Goal: Check status: Check status

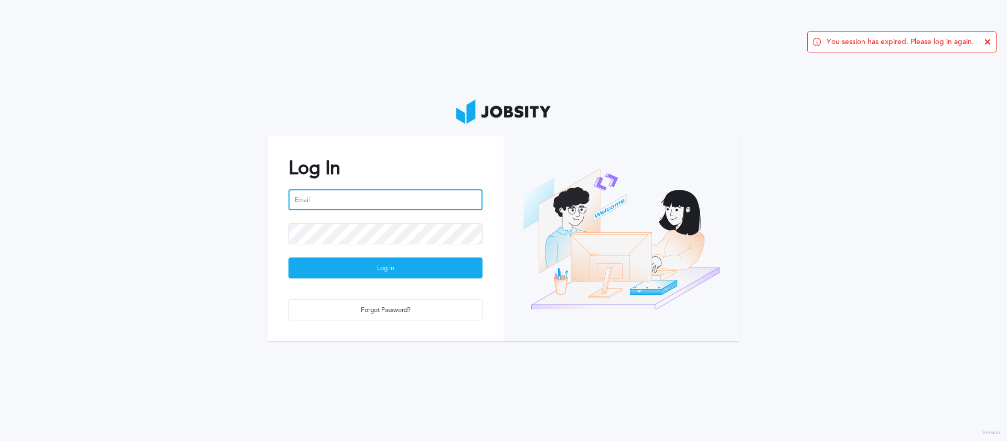
click at [344, 194] on input "email" at bounding box center [386, 199] width 194 height 21
type input "[PERSON_NAME][EMAIL_ADDRESS][PERSON_NAME][DOMAIN_NAME]"
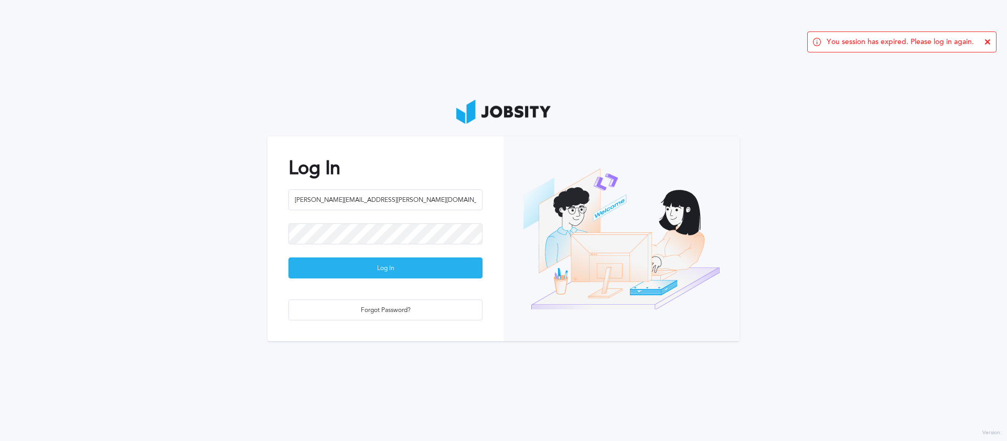
click at [385, 267] on div "Log In" at bounding box center [385, 268] width 193 height 21
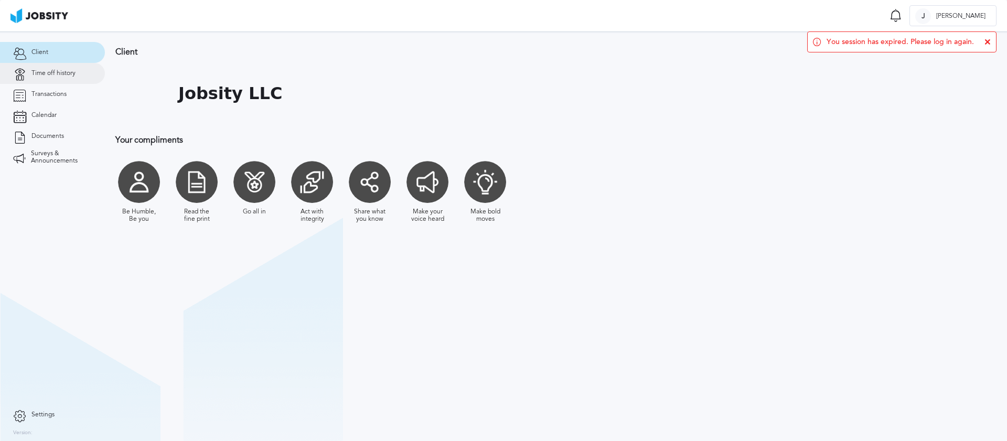
click at [58, 71] on span "Time off history" at bounding box center [53, 73] width 44 height 7
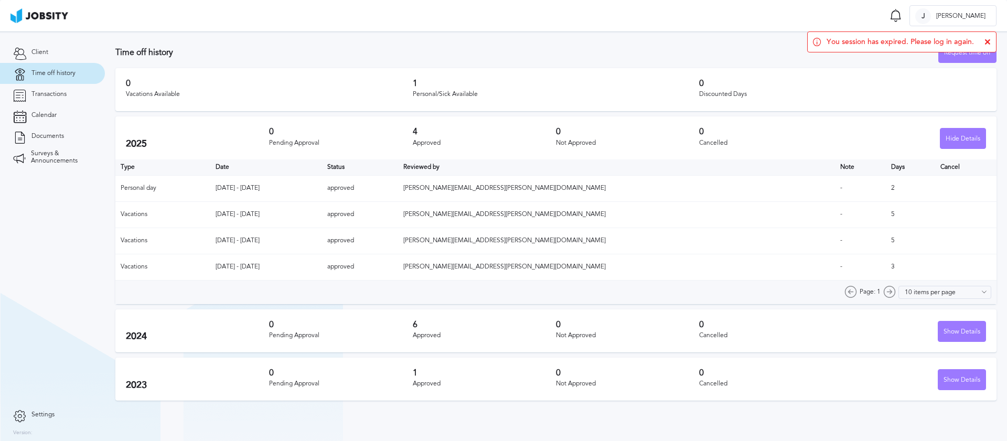
click at [990, 41] on icon at bounding box center [988, 42] width 6 height 6
click at [891, 298] on div "Page: 1" at bounding box center [870, 292] width 51 height 13
click at [893, 296] on div "Page: 1" at bounding box center [870, 292] width 51 height 13
click at [895, 294] on div "Page: 1" at bounding box center [870, 292] width 51 height 13
click at [862, 293] on div "Page: 1" at bounding box center [870, 292] width 51 height 13
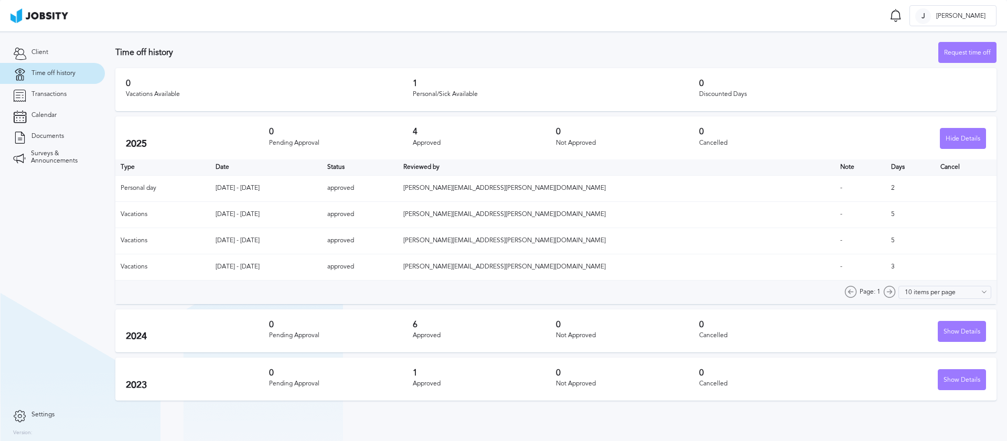
click at [744, 130] on h3 "0" at bounding box center [770, 131] width 143 height 9
click at [946, 326] on div "Show Details" at bounding box center [961, 332] width 47 height 21
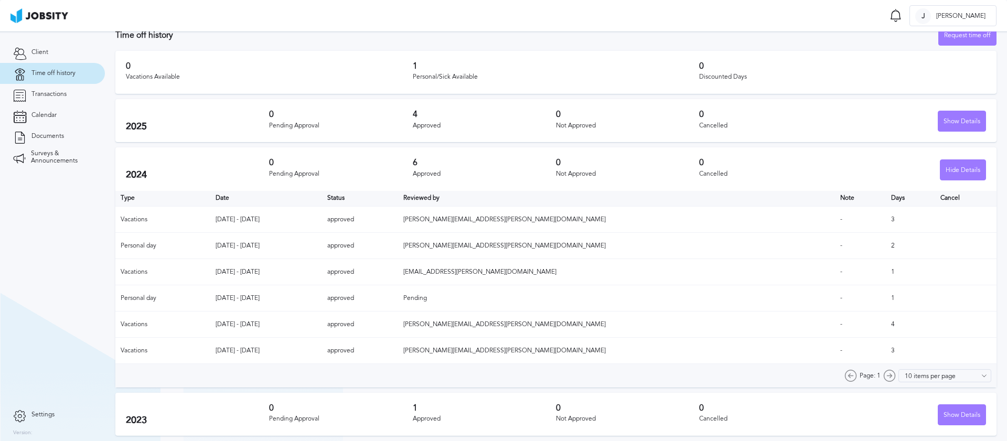
scroll to position [14, 0]
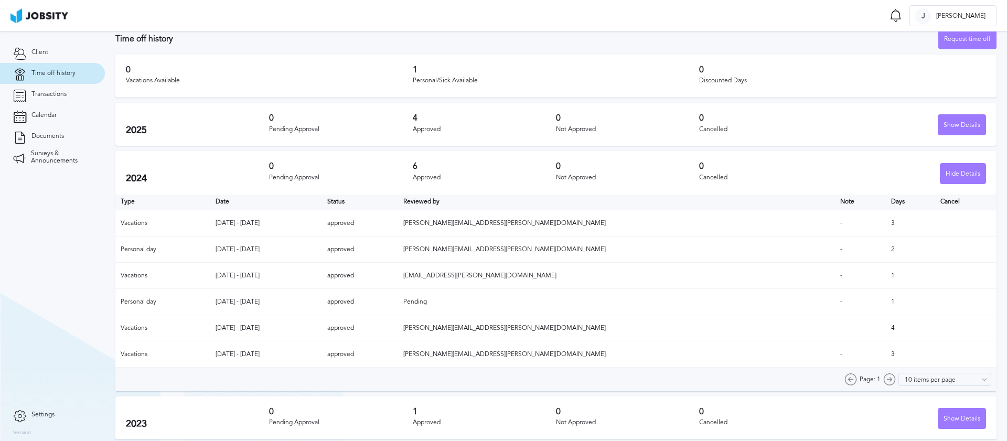
click at [895, 381] on div "Page: 1" at bounding box center [870, 380] width 51 height 13
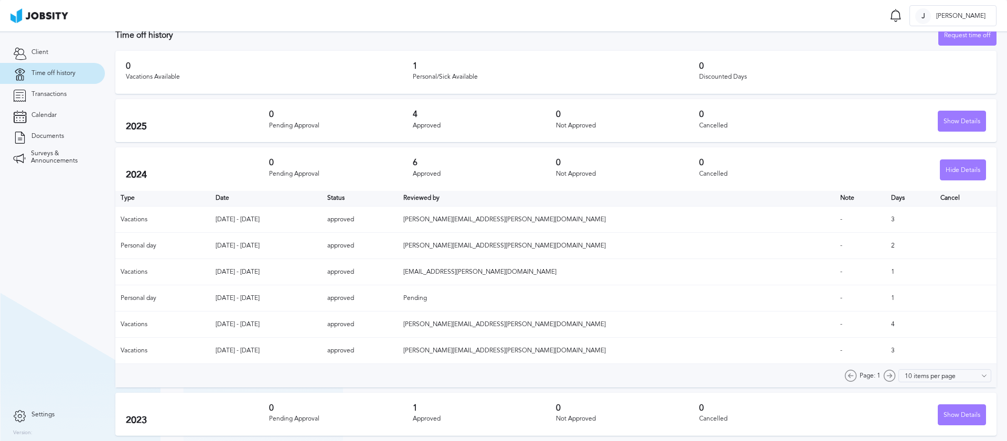
click at [895, 376] on div "Page: 1" at bounding box center [870, 376] width 51 height 13
click at [858, 375] on div "Page: 1" at bounding box center [870, 376] width 51 height 13
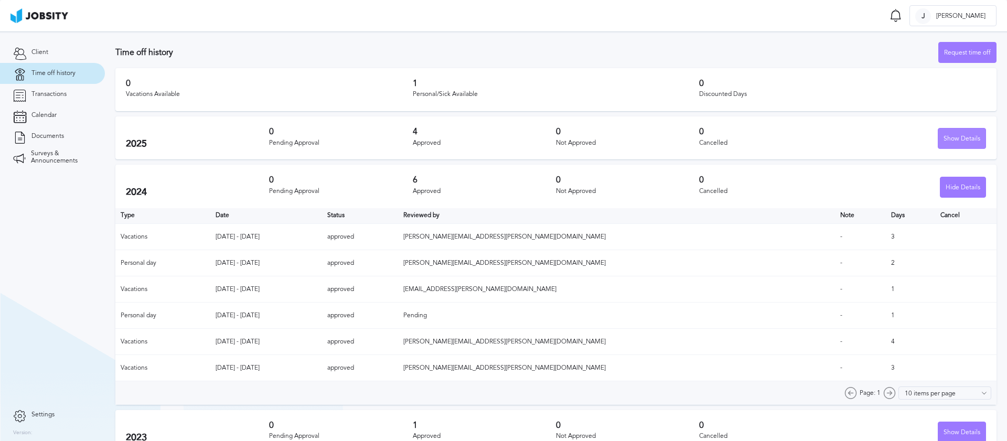
click at [953, 141] on div "Show Details" at bounding box center [961, 139] width 47 height 21
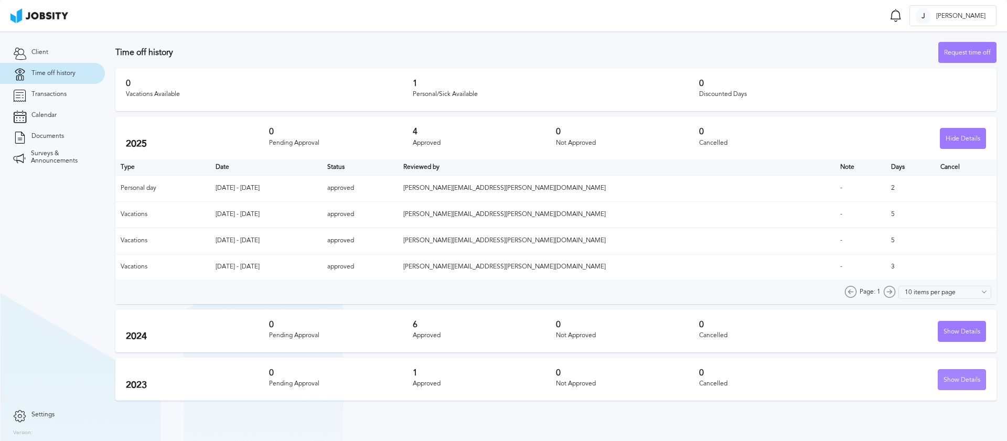
click at [949, 386] on div "Show Details" at bounding box center [961, 380] width 47 height 21
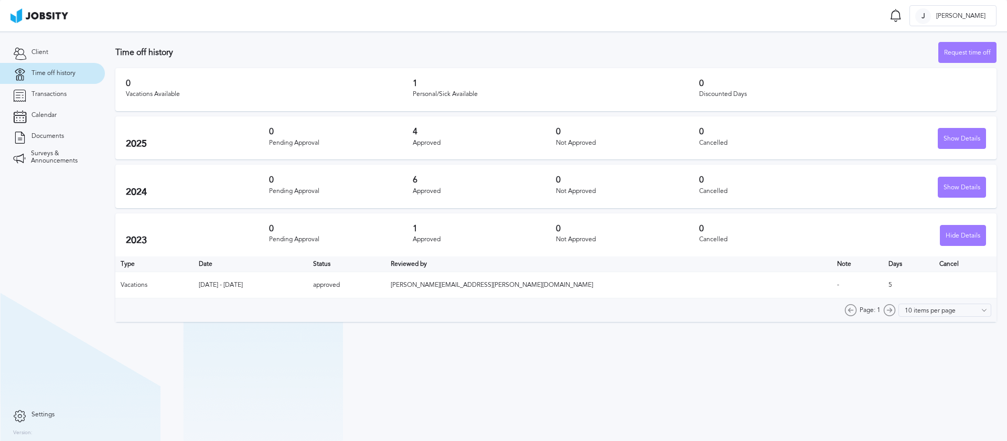
click at [896, 306] on div "Page: 1" at bounding box center [870, 310] width 51 height 13
click at [960, 182] on div "Show Details" at bounding box center [961, 187] width 47 height 21
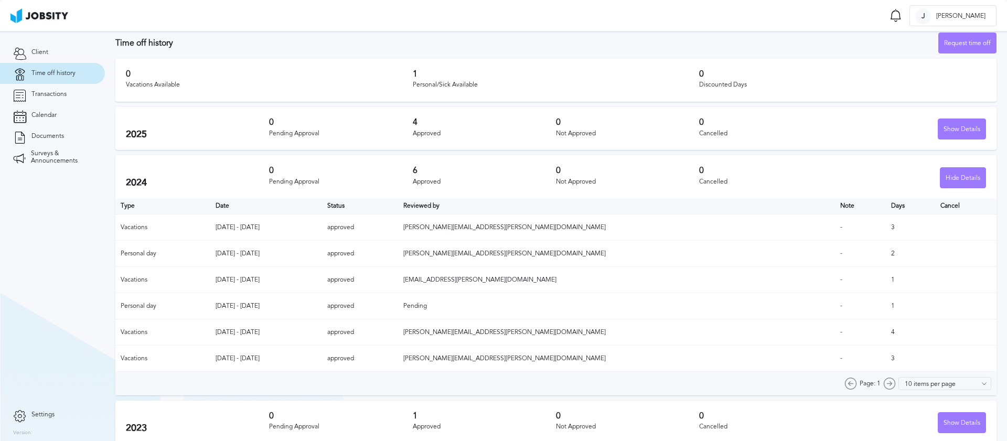
scroll to position [12, 0]
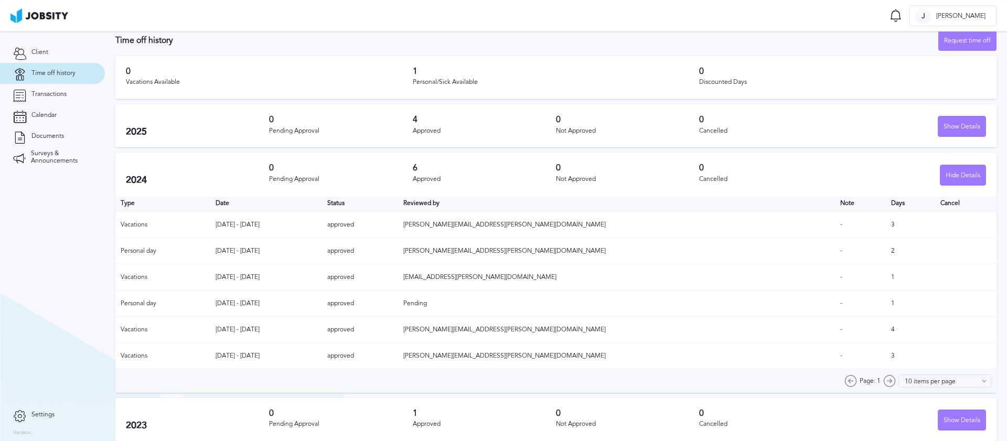
click at [896, 381] on div "Page: 1" at bounding box center [870, 381] width 51 height 13
click at [855, 383] on div "Page: 1" at bounding box center [870, 381] width 51 height 13
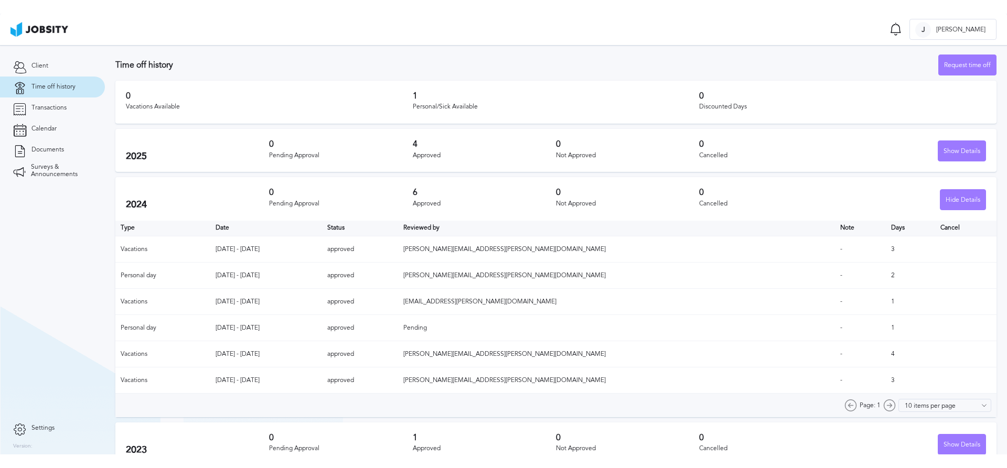
scroll to position [0, 0]
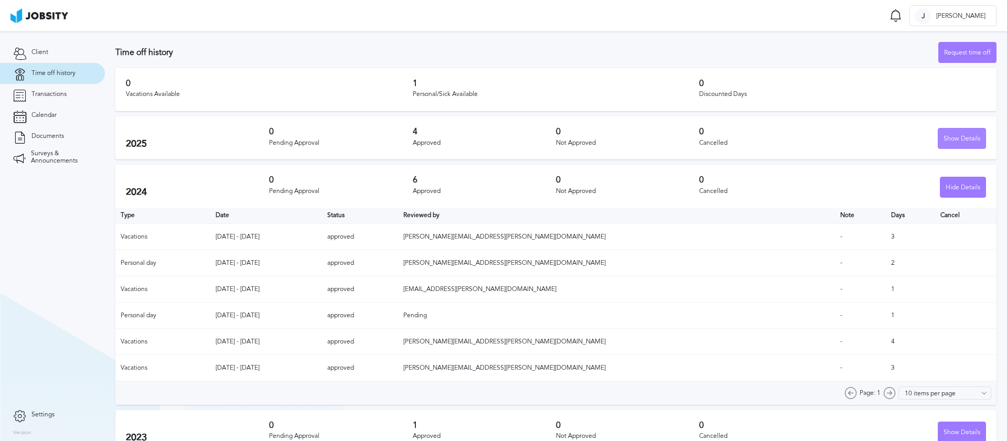
click at [948, 133] on div "Show Details" at bounding box center [961, 139] width 47 height 21
